Goal: Task Accomplishment & Management: Complete application form

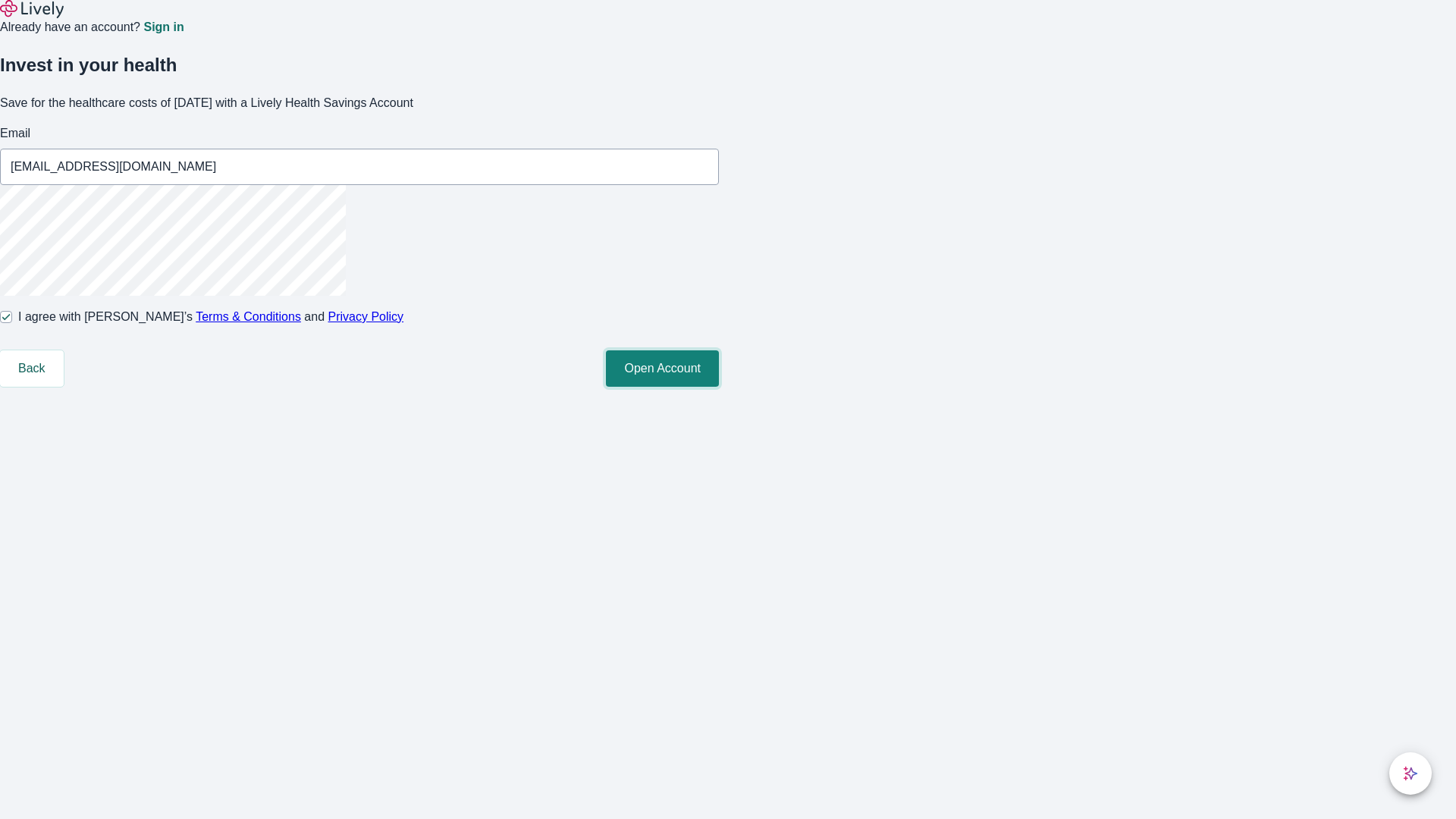
click at [719, 387] on button "Open Account" at bounding box center [662, 369] width 113 height 36
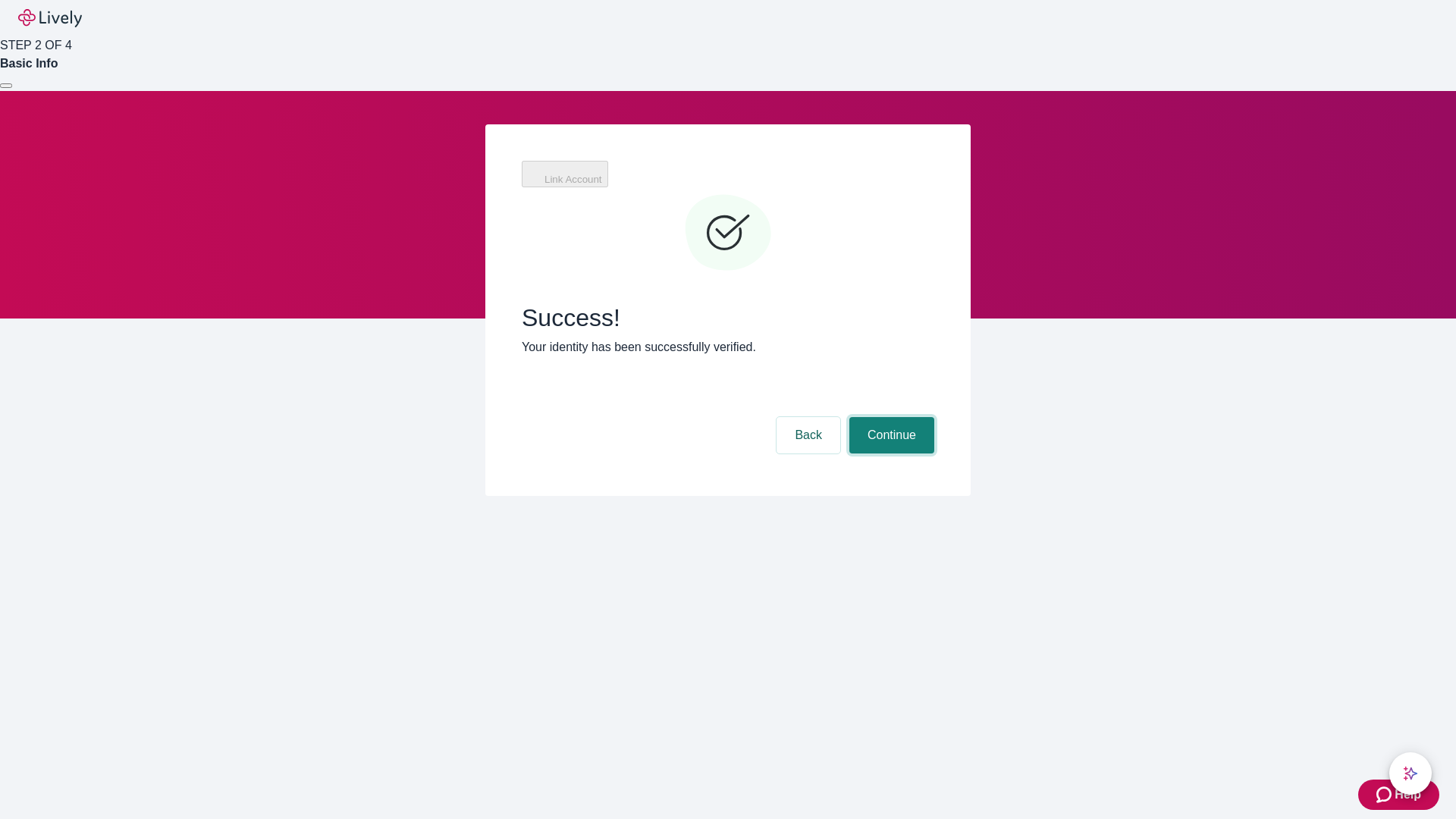
click at [890, 417] on button "Continue" at bounding box center [892, 435] width 84 height 36
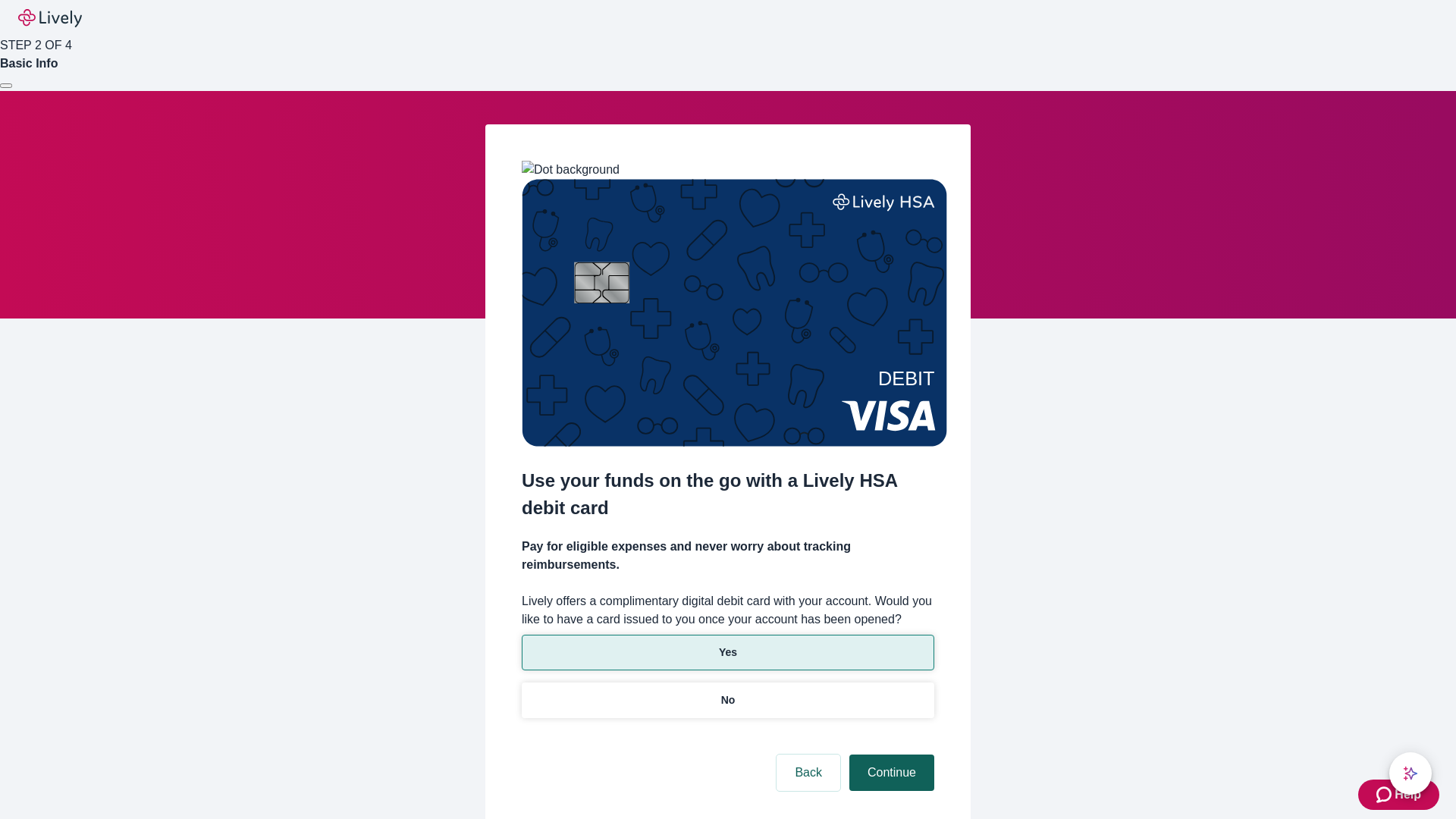
click at [727, 645] on p "Yes" at bounding box center [728, 653] width 18 height 16
click at [890, 754] on button "Continue" at bounding box center [892, 772] width 84 height 36
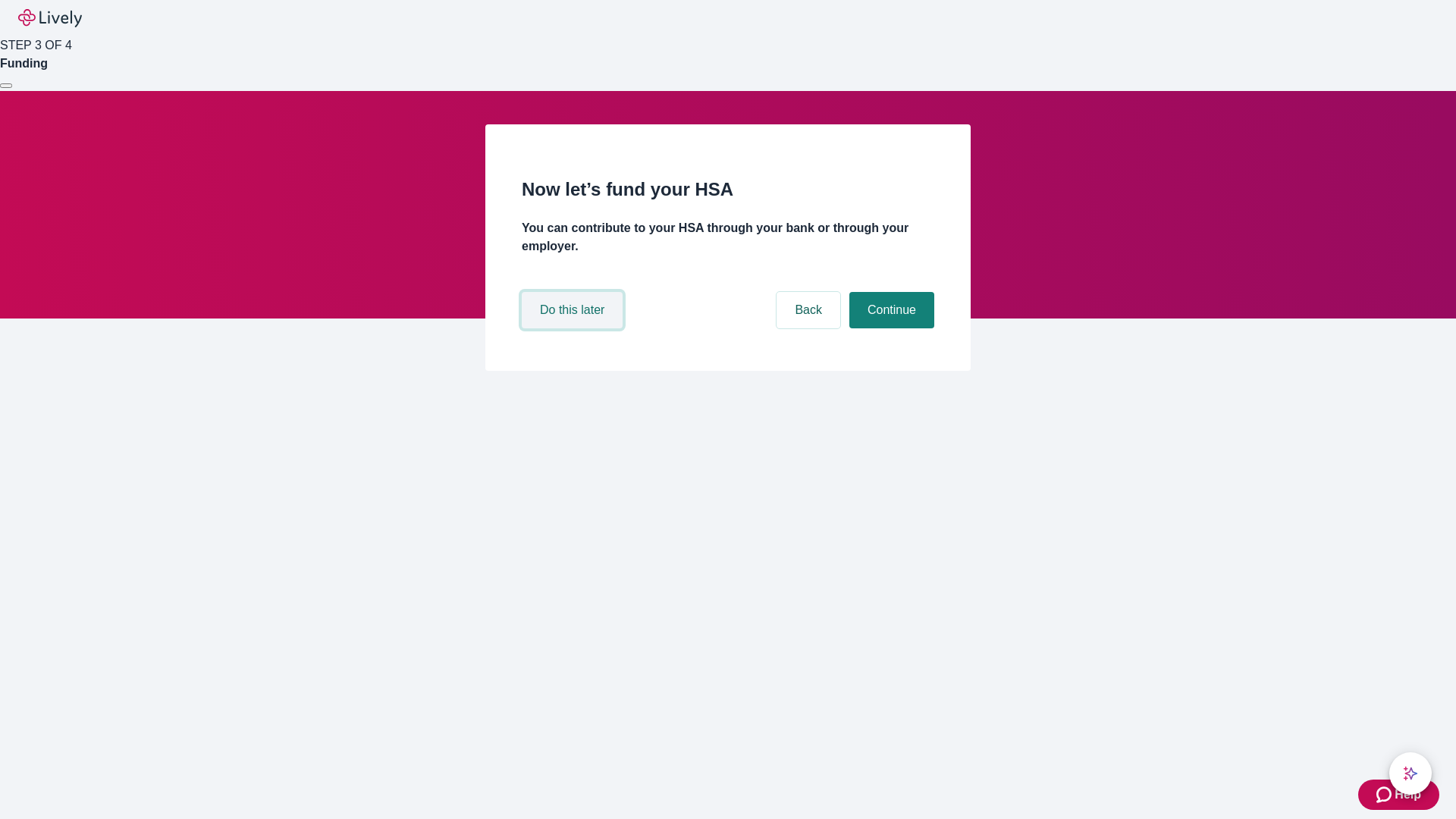
click at [574, 328] on button "Do this later" at bounding box center [572, 310] width 101 height 36
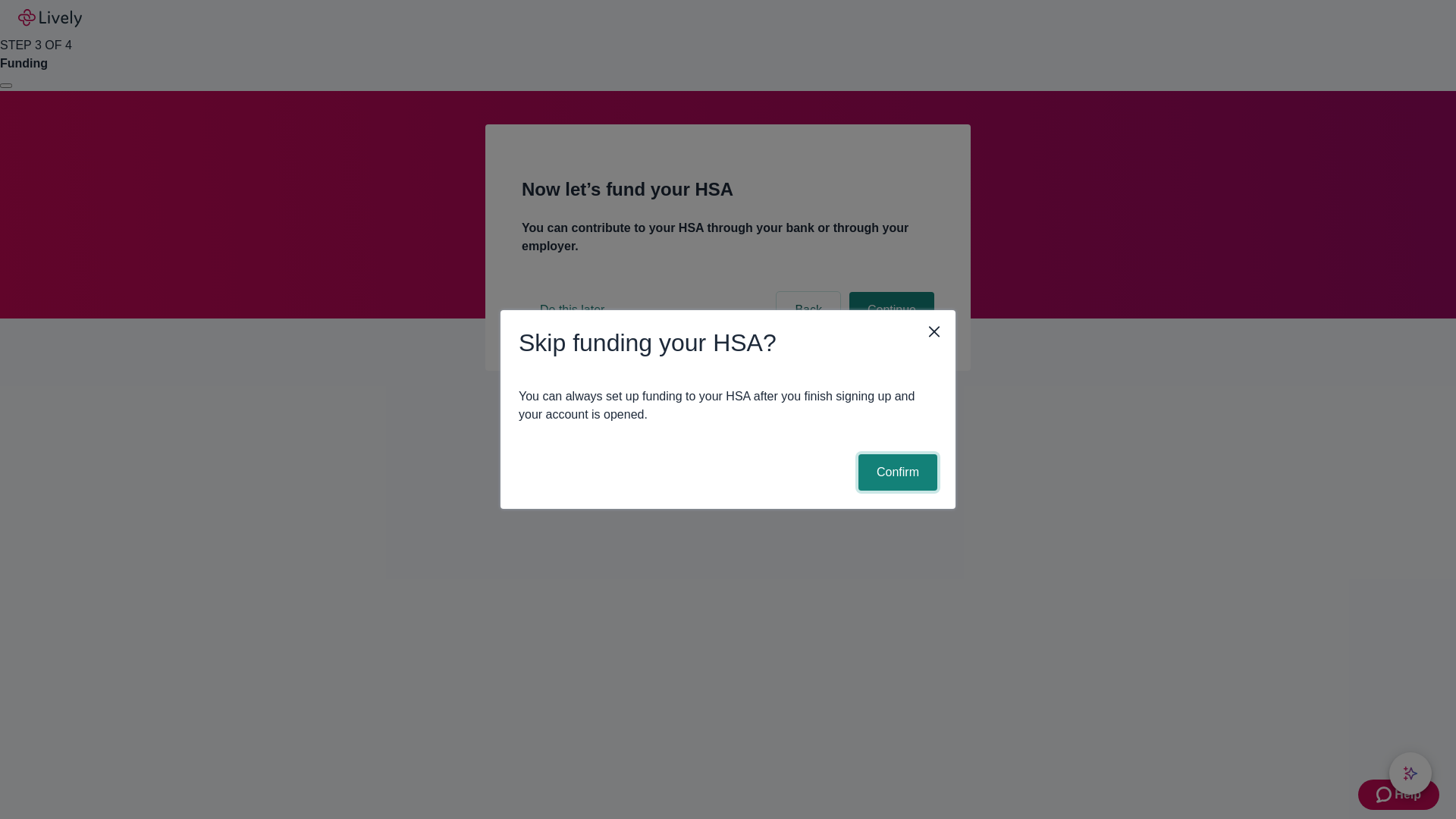
click at [895, 473] on button "Confirm" at bounding box center [898, 472] width 79 height 36
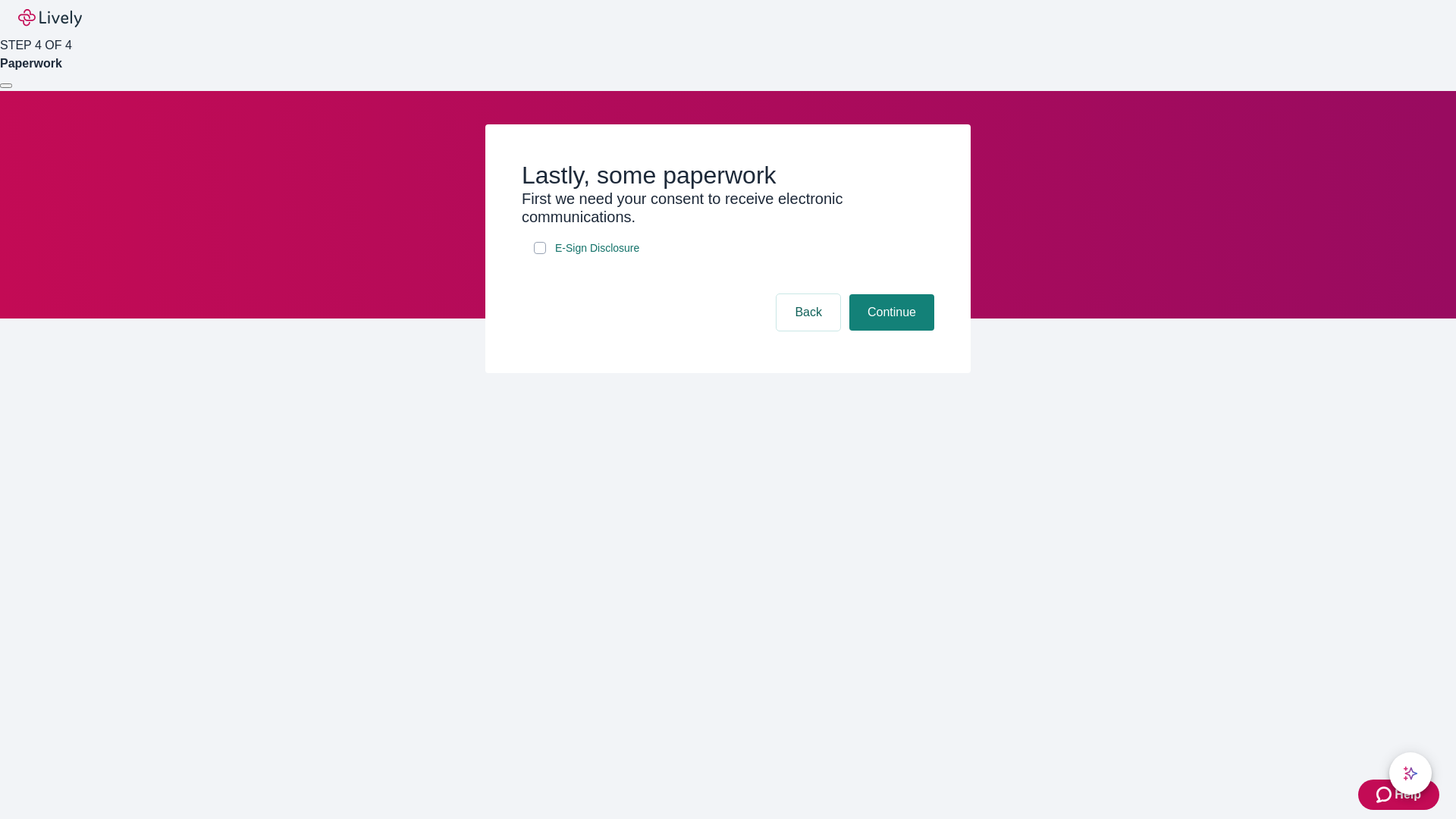
click at [540, 254] on input "E-Sign Disclosure" at bounding box center [539, 247] width 12 height 12
checkbox input "true"
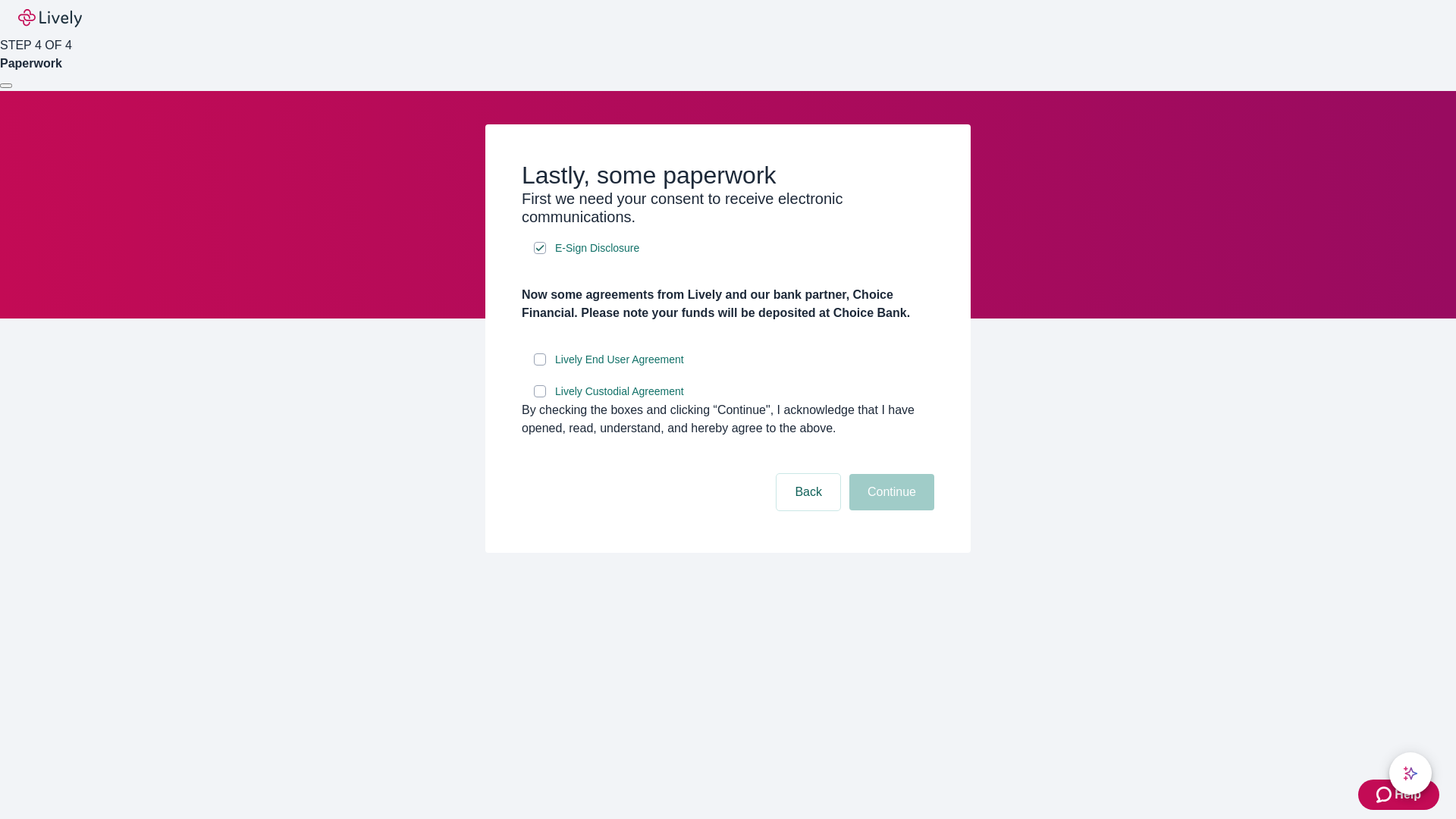
click at [540, 366] on input "Lively End User Agreement" at bounding box center [539, 359] width 12 height 12
checkbox input "true"
click at [540, 397] on input "Lively Custodial Agreement" at bounding box center [539, 391] width 12 height 12
checkbox input "true"
click at [890, 511] on button "Continue" at bounding box center [892, 492] width 84 height 36
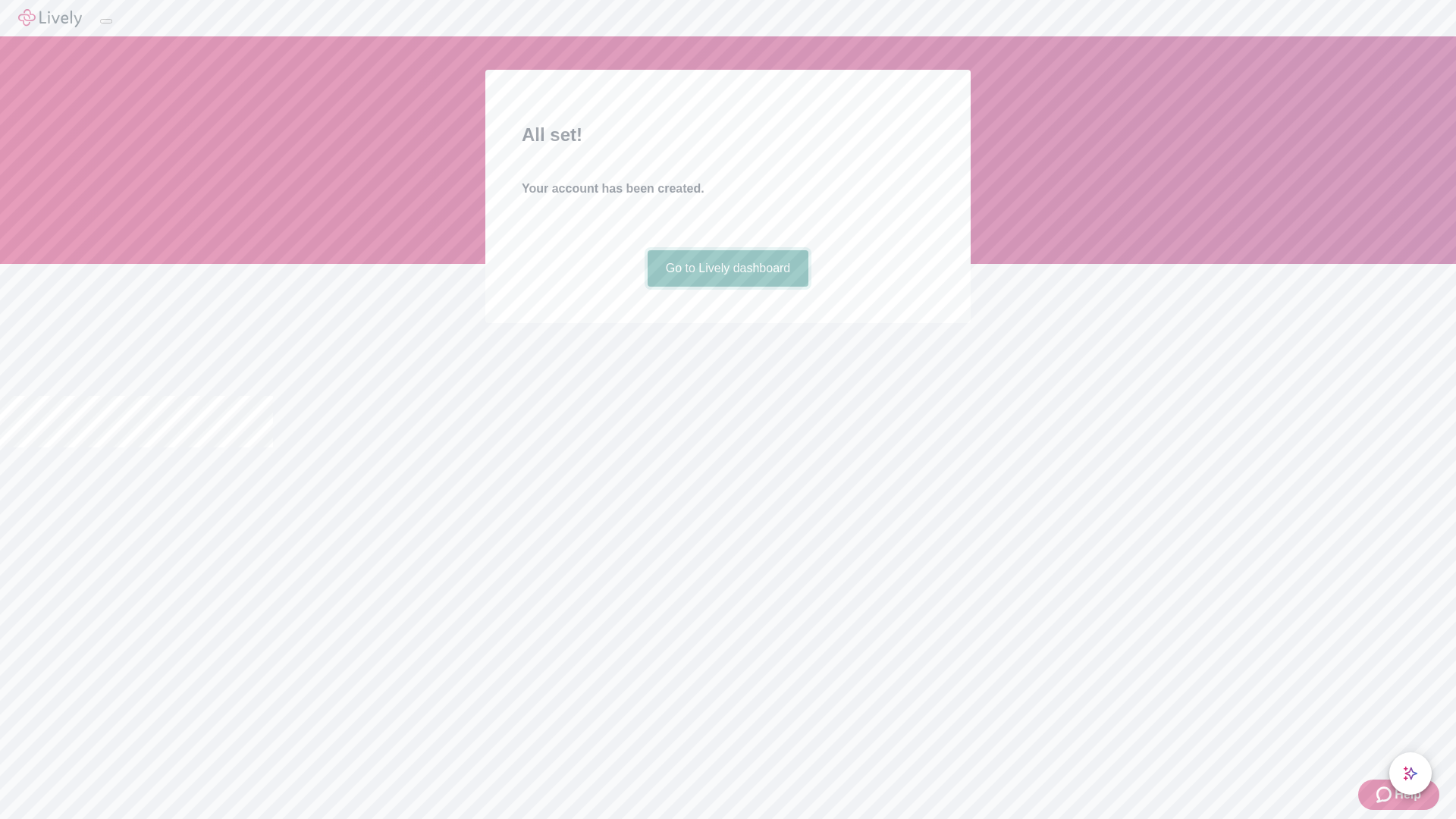
click at [727, 287] on link "Go to Lively dashboard" at bounding box center [729, 268] width 162 height 36
